Goal: Find specific page/section: Find specific page/section

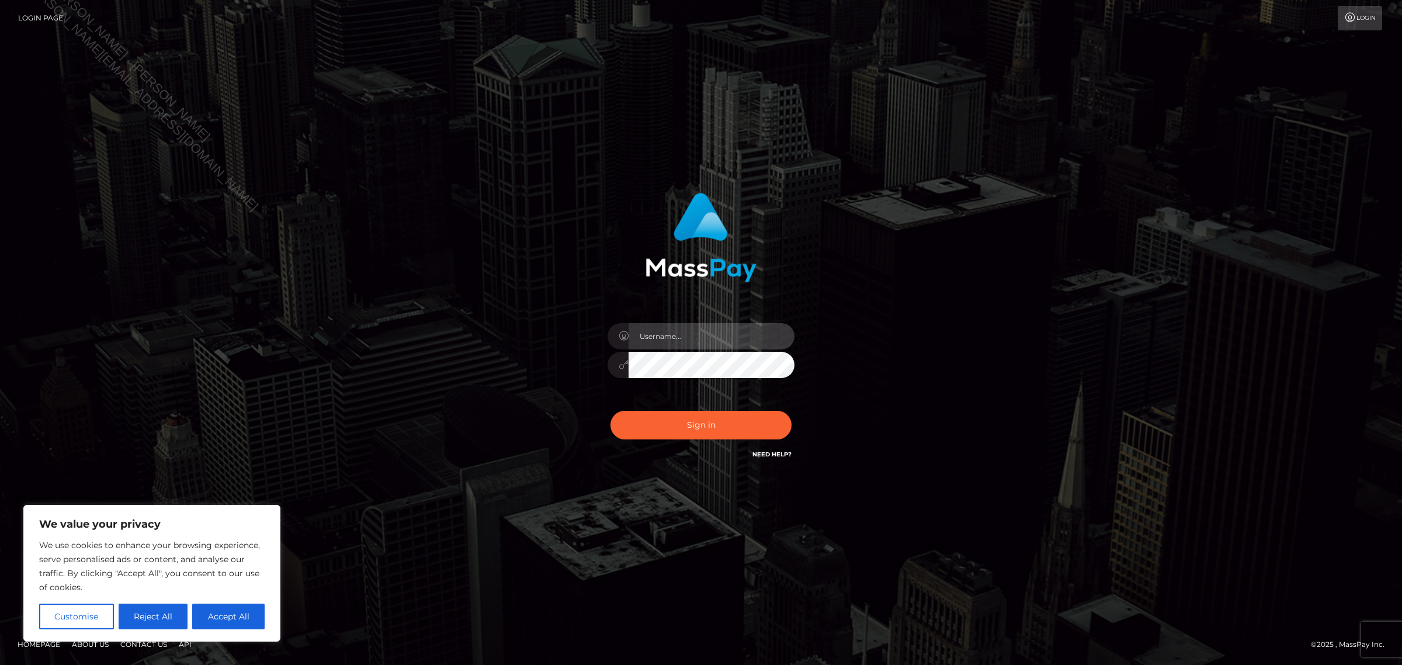
type input "Jennifer"
click at [735, 409] on div "Sign in Need Help?" at bounding box center [701, 430] width 204 height 52
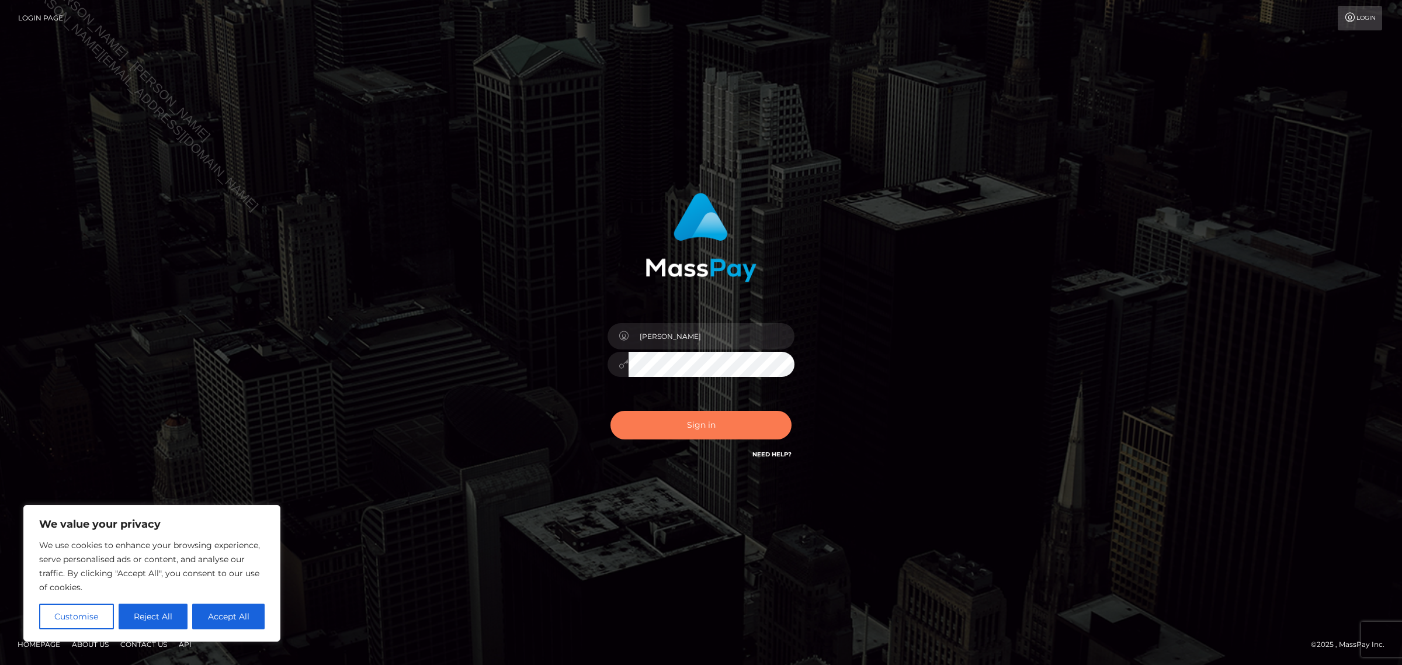
click at [735, 415] on button "Sign in" at bounding box center [700, 425] width 181 height 29
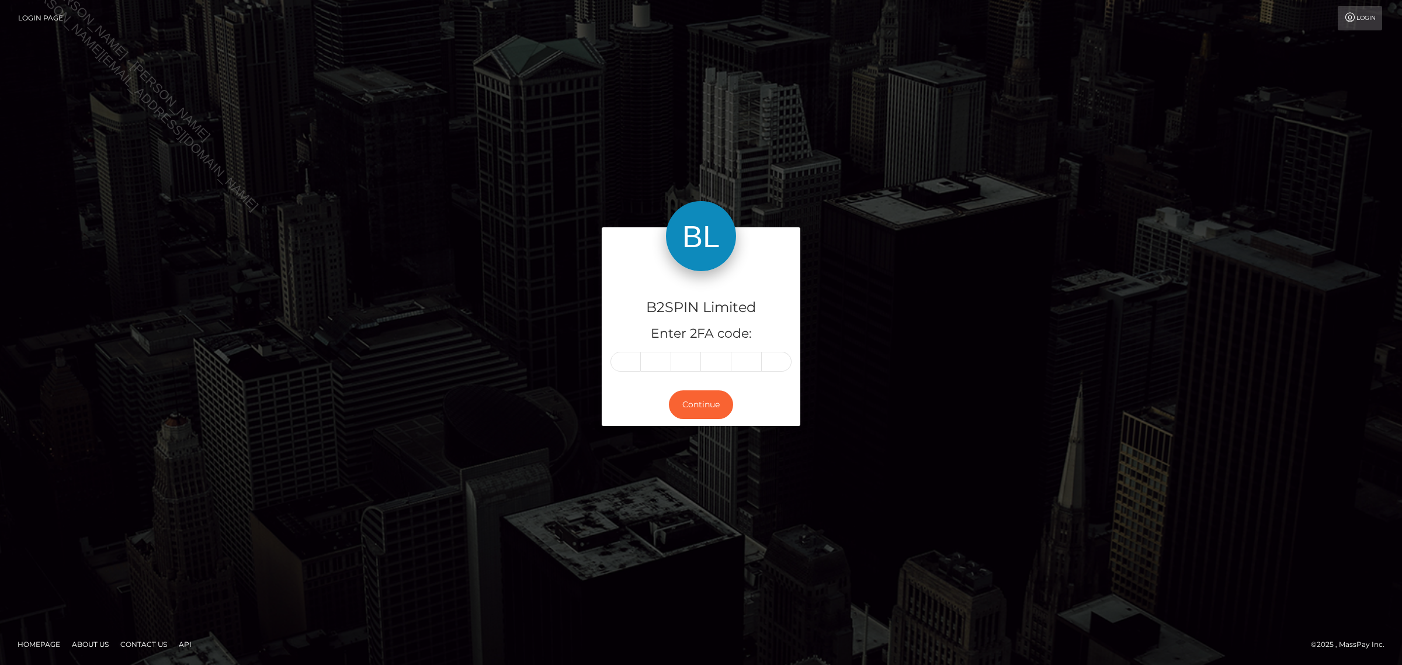
click at [633, 367] on input "text" at bounding box center [625, 362] width 30 height 20
type input "9"
type input "8"
type input "5"
type input "1"
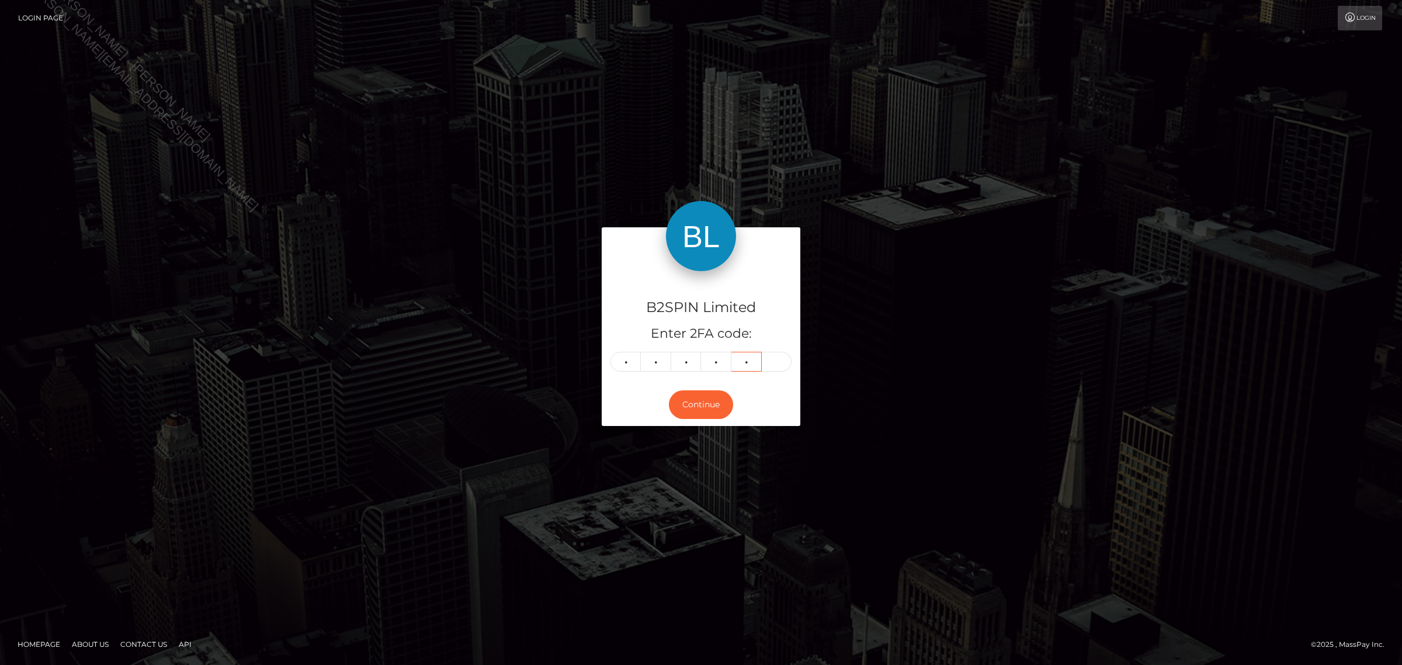
type input "8"
type input "1"
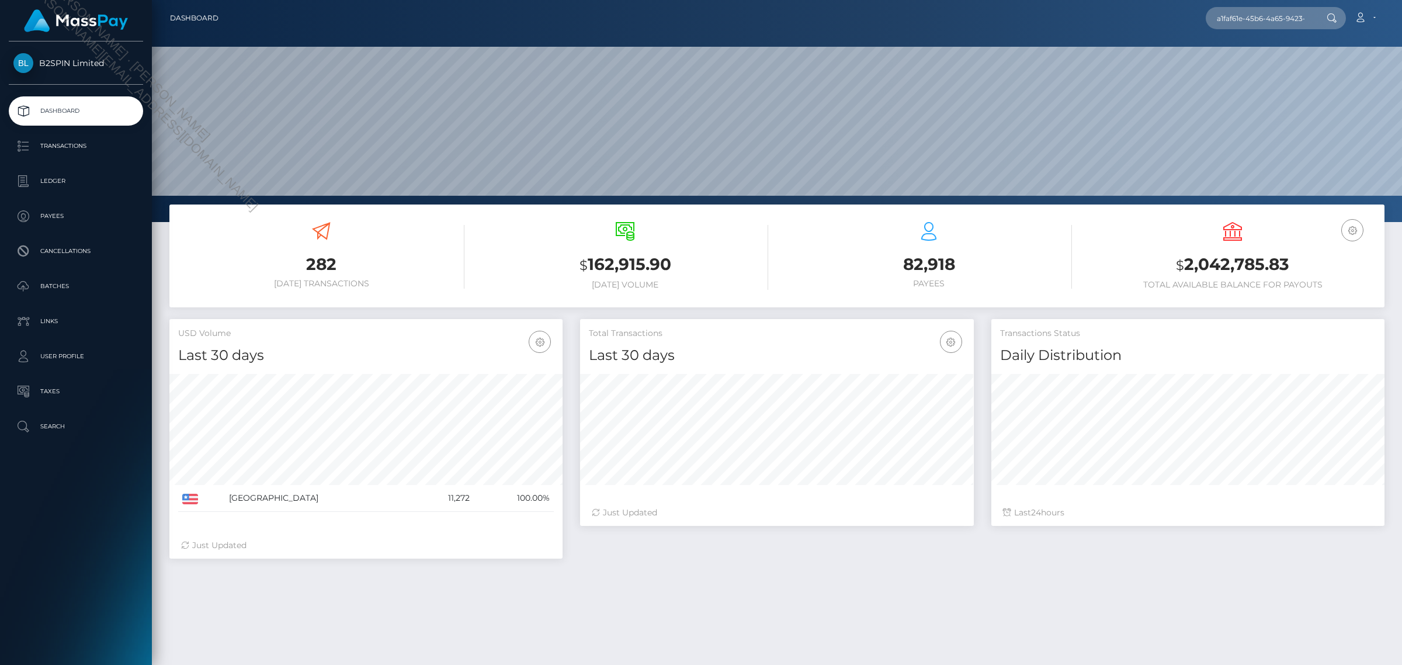
scroll to position [0, 51]
type input "a1faf61e-45b6-4a65-9423-929445a97e71"
click at [1272, 60] on link "COLTON BLANE STEPHENSON" at bounding box center [1267, 61] width 122 height 22
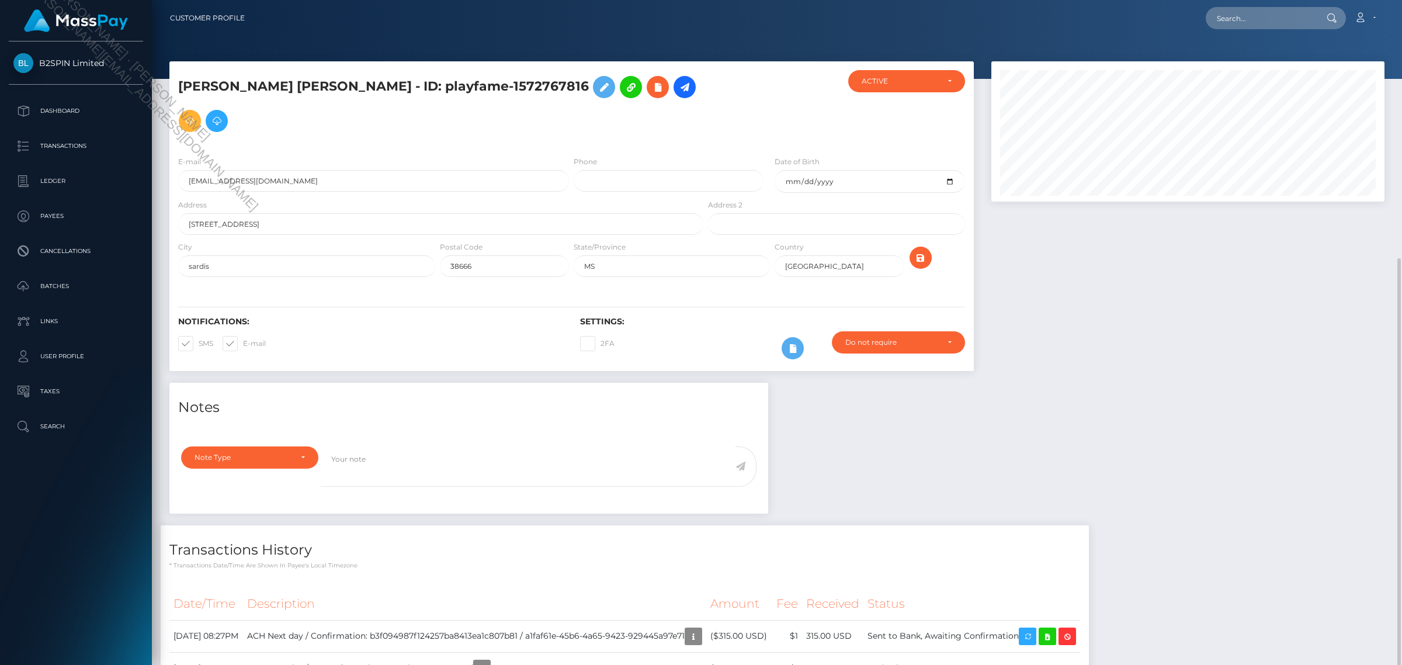
scroll to position [140, 393]
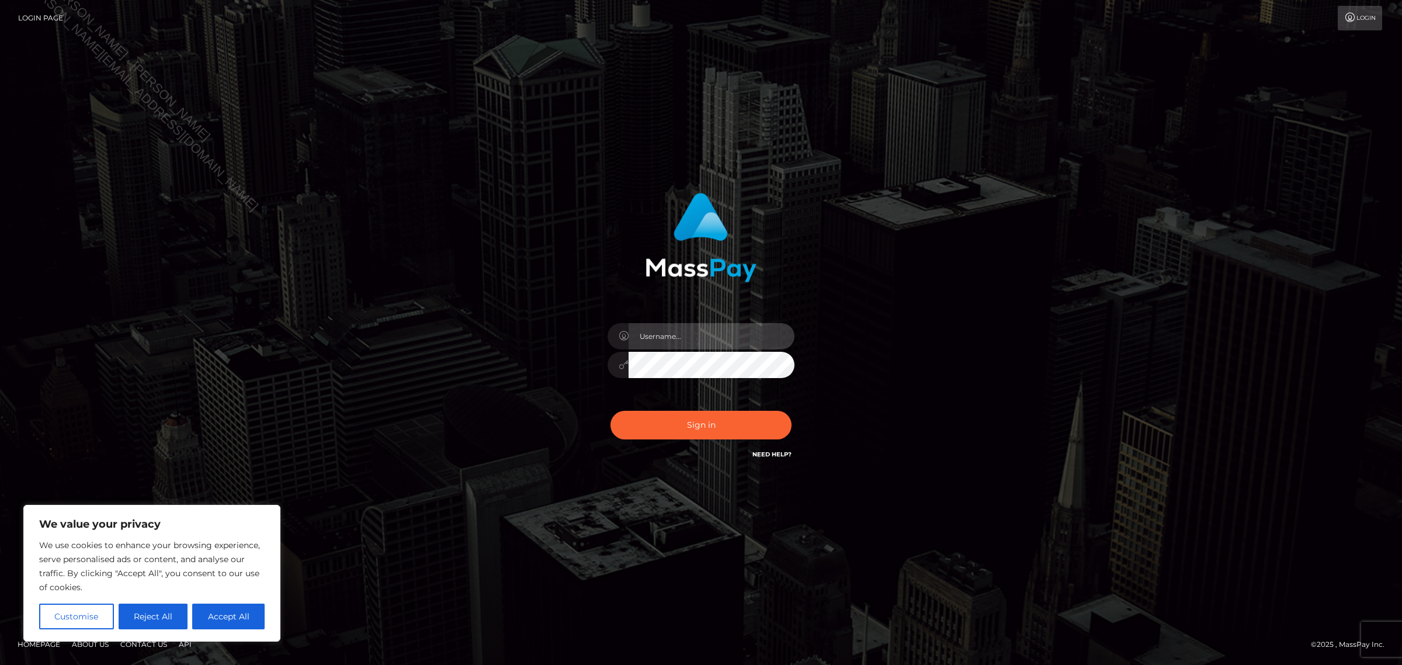
type input "[PERSON_NAME]"
